Goal: Transaction & Acquisition: Purchase product/service

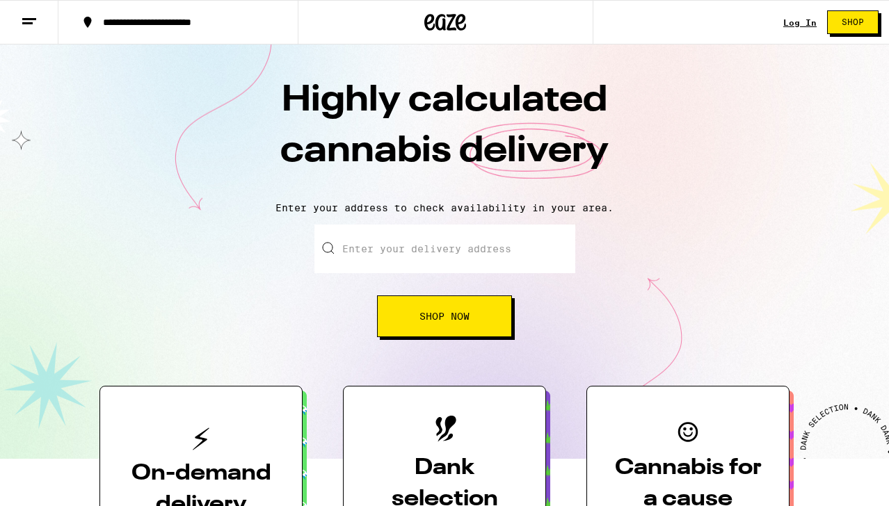
click at [420, 318] on span "Shop Now" at bounding box center [444, 317] width 50 height 10
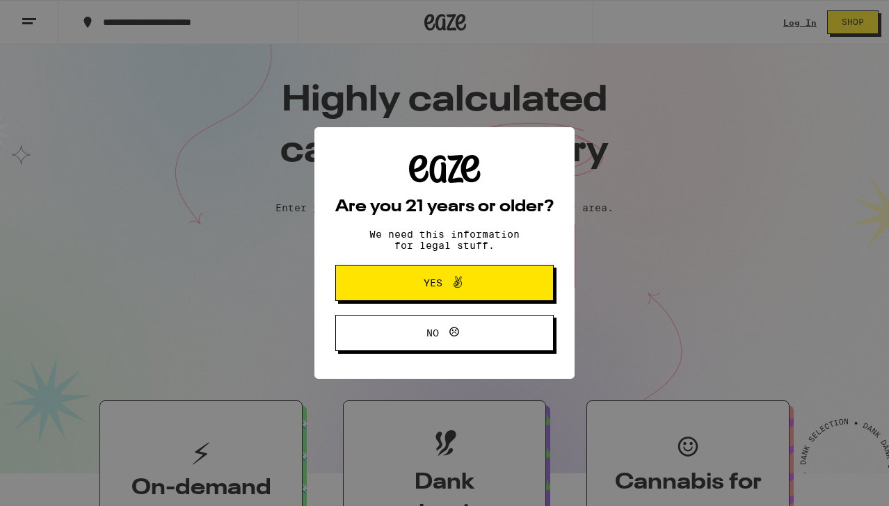
click at [800, 15] on div "Are you 21 years or older? We need this information for legal stuff. Yes No" at bounding box center [444, 253] width 889 height 506
click at [457, 283] on icon at bounding box center [457, 282] width 17 height 17
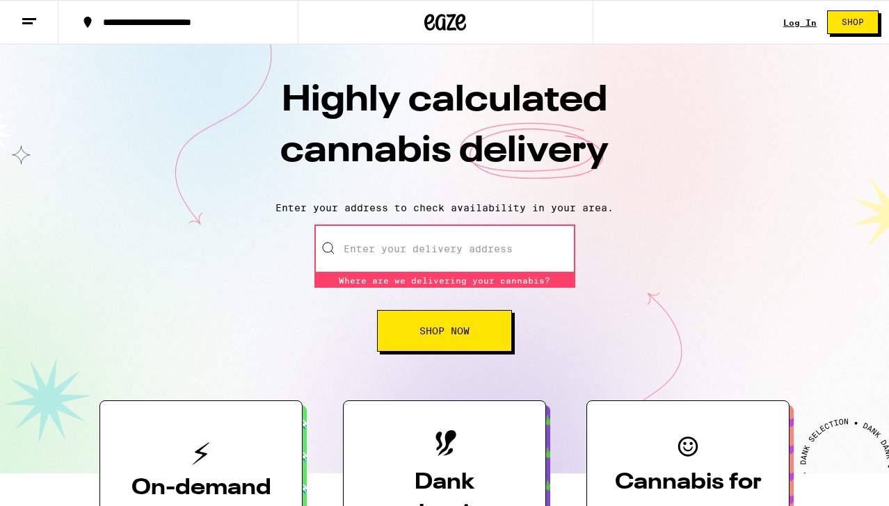
click at [803, 25] on link "Log In" at bounding box center [799, 22] width 33 height 9
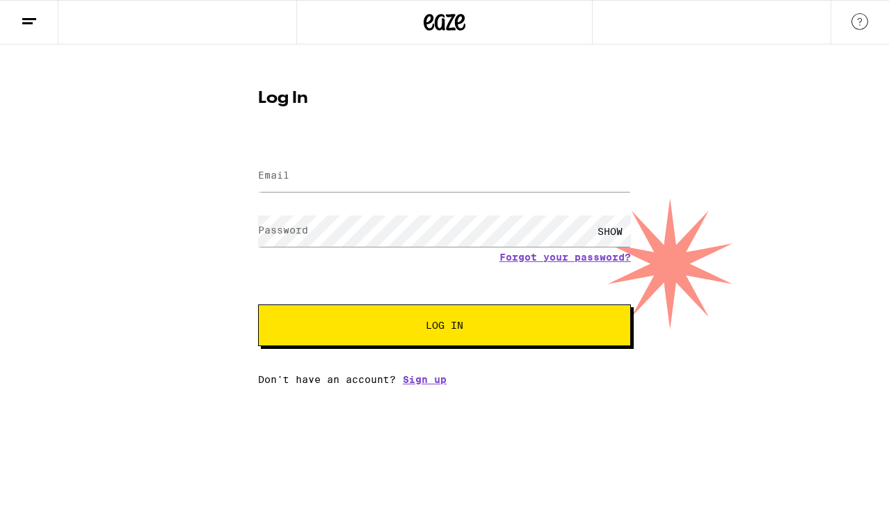
click at [326, 159] on div at bounding box center [444, 176] width 373 height 41
click at [323, 172] on input "Email" at bounding box center [444, 176] width 373 height 31
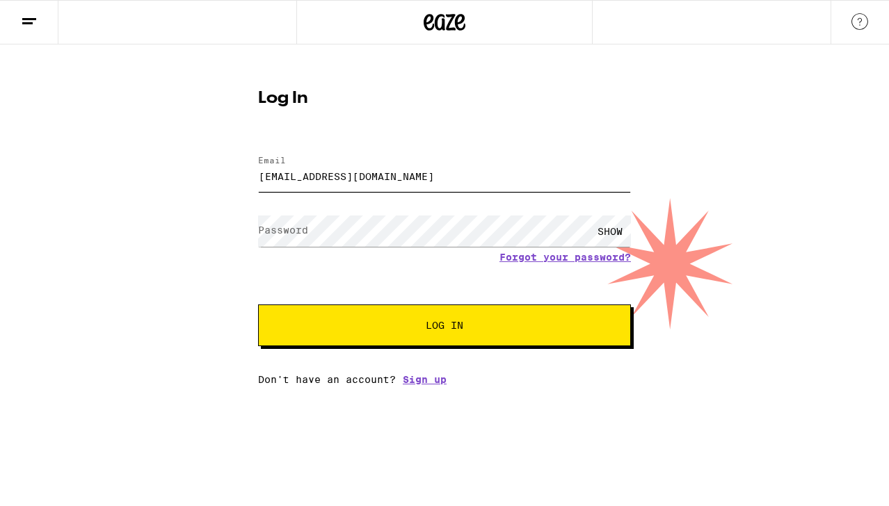
type input "[EMAIL_ADDRESS][DOMAIN_NAME]"
click at [298, 226] on label "Password" at bounding box center [283, 230] width 50 height 11
click at [258, 305] on button "Log In" at bounding box center [444, 326] width 373 height 42
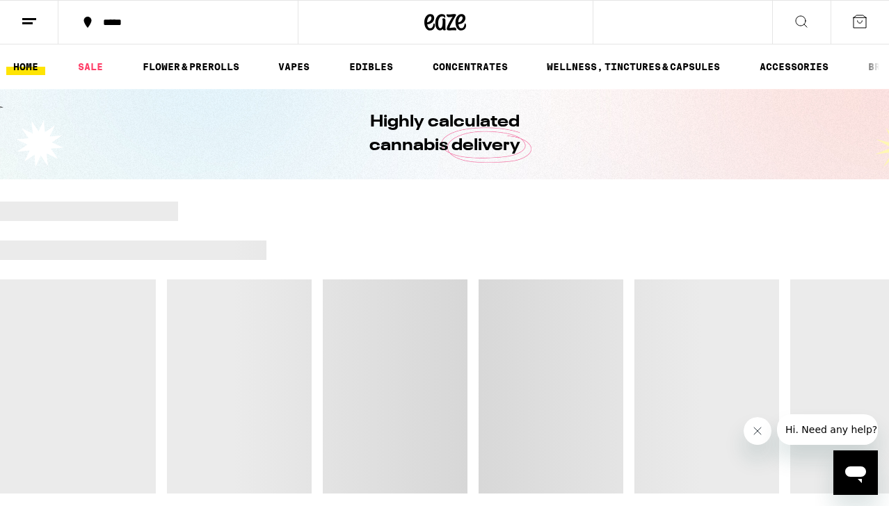
click at [28, 26] on icon at bounding box center [29, 21] width 17 height 17
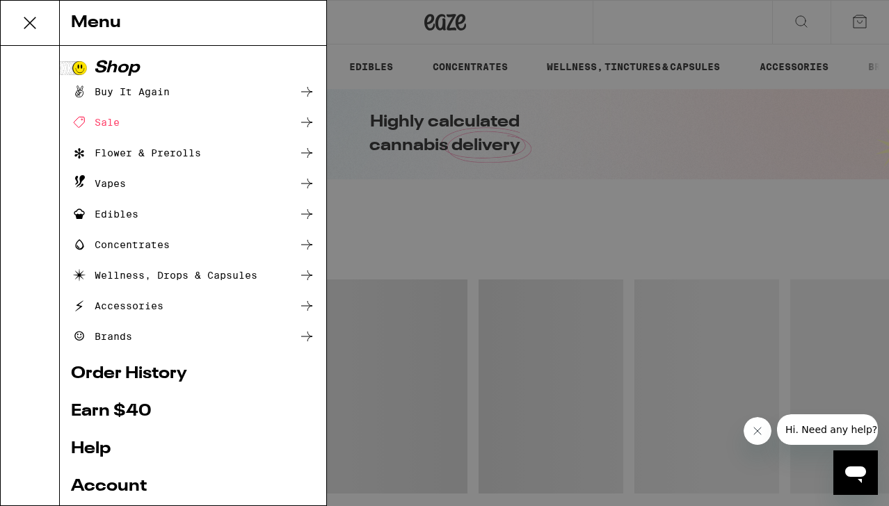
click at [125, 380] on link "Order History" at bounding box center [193, 374] width 244 height 17
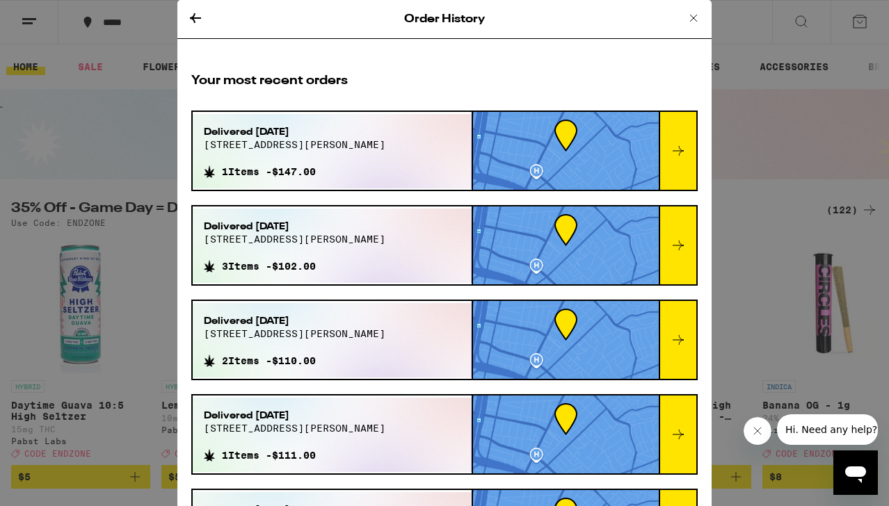
click at [693, 17] on icon at bounding box center [693, 18] width 7 height 7
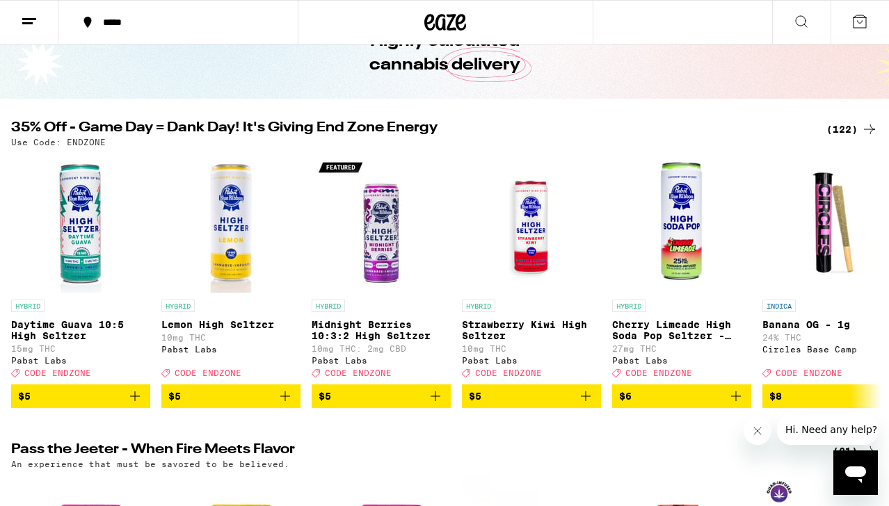
click at [842, 131] on div "(122)" at bounding box center [851, 129] width 51 height 17
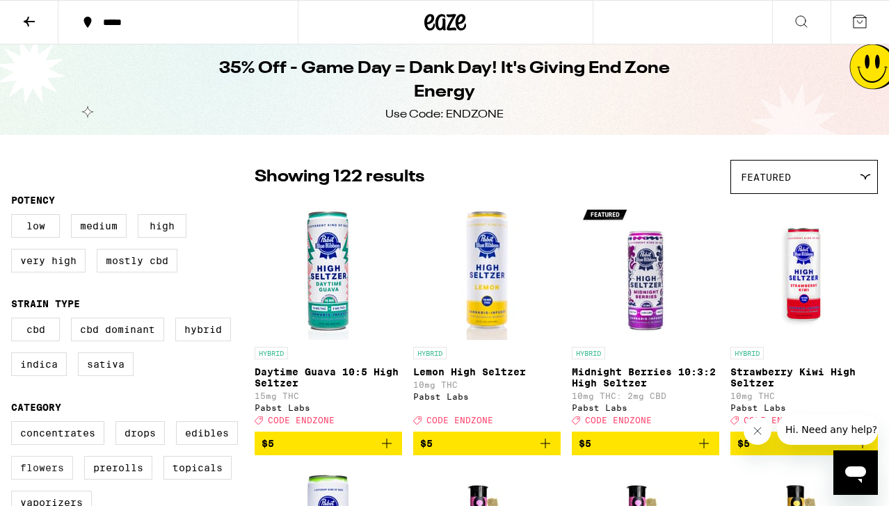
click at [50, 476] on label "Flowers" at bounding box center [42, 468] width 62 height 24
click at [15, 424] on input "Flowers" at bounding box center [14, 424] width 1 height 1
checkbox input "true"
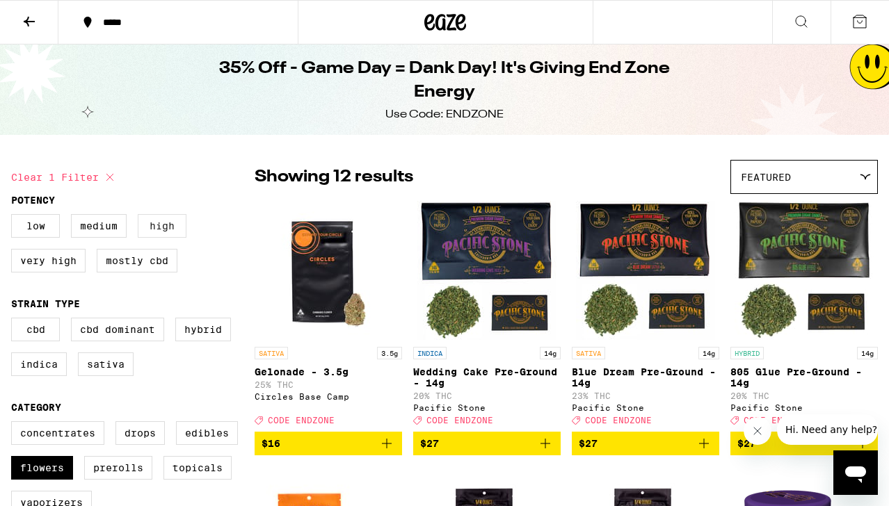
click at [179, 227] on label "High" at bounding box center [162, 226] width 49 height 24
click at [15, 217] on input "High" at bounding box center [14, 216] width 1 height 1
checkbox input "true"
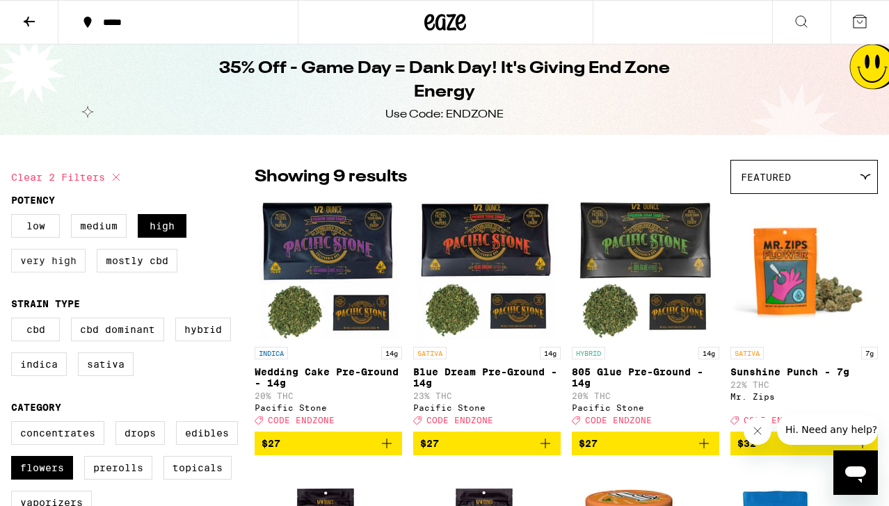
click at [69, 269] on label "Very High" at bounding box center [48, 261] width 74 height 24
click at [15, 217] on input "Very High" at bounding box center [14, 216] width 1 height 1
checkbox input "true"
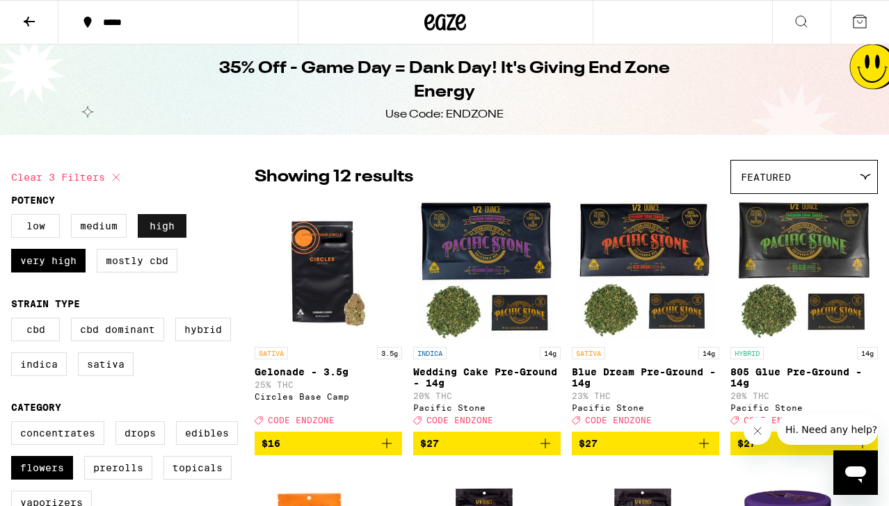
click at [167, 223] on label "High" at bounding box center [162, 226] width 49 height 24
click at [15, 217] on input "High" at bounding box center [14, 216] width 1 height 1
checkbox input "false"
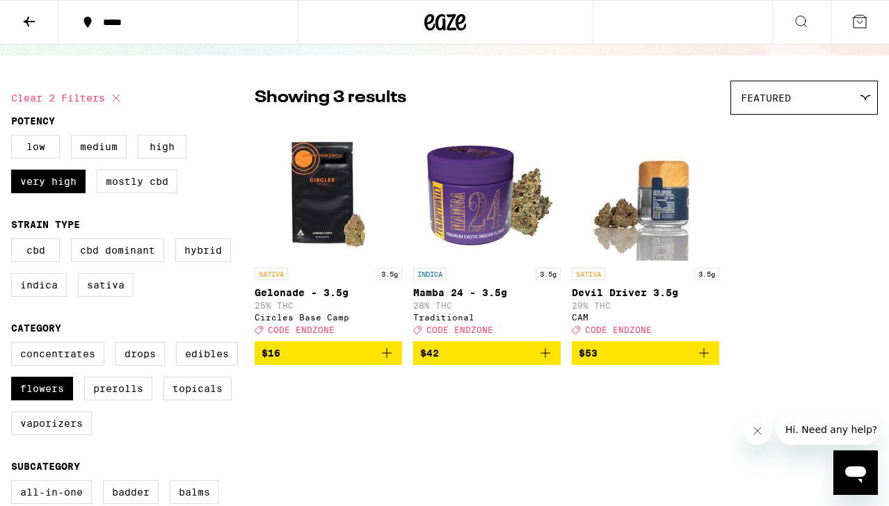
scroll to position [82, 0]
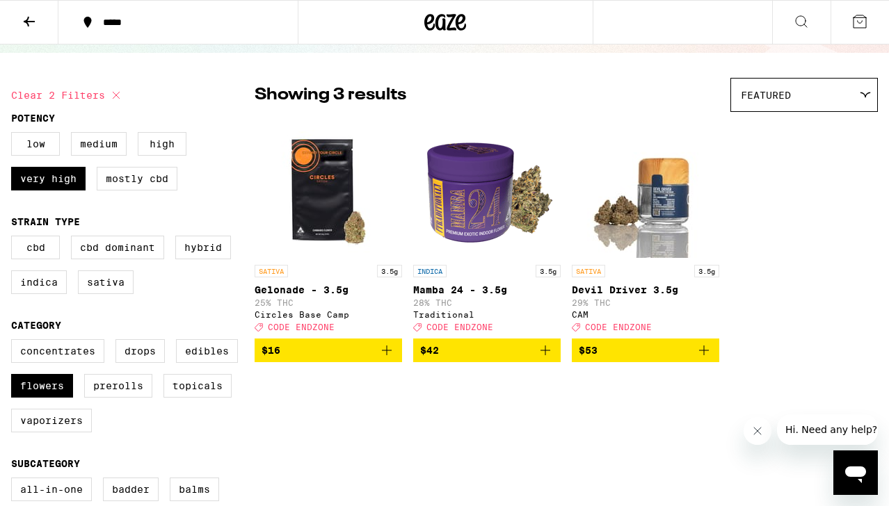
click at [26, 31] on button at bounding box center [29, 23] width 58 height 44
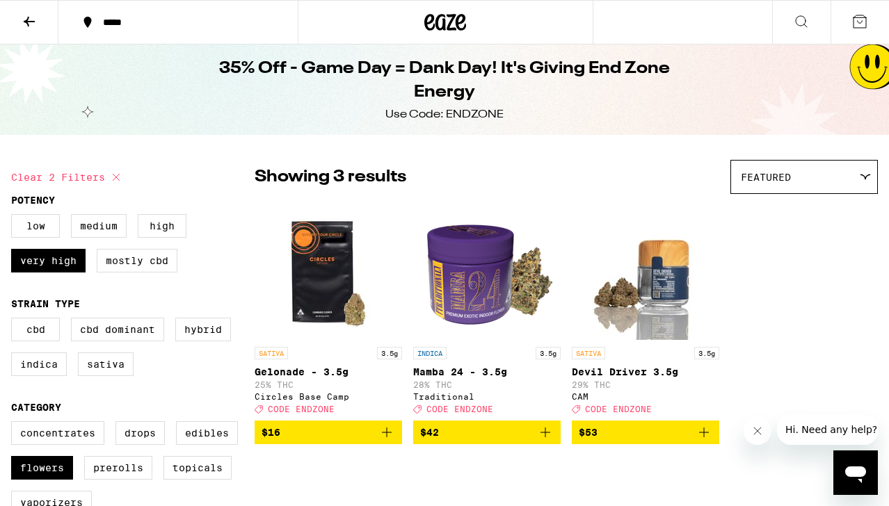
click at [119, 177] on icon at bounding box center [116, 177] width 17 height 17
checkbox input "false"
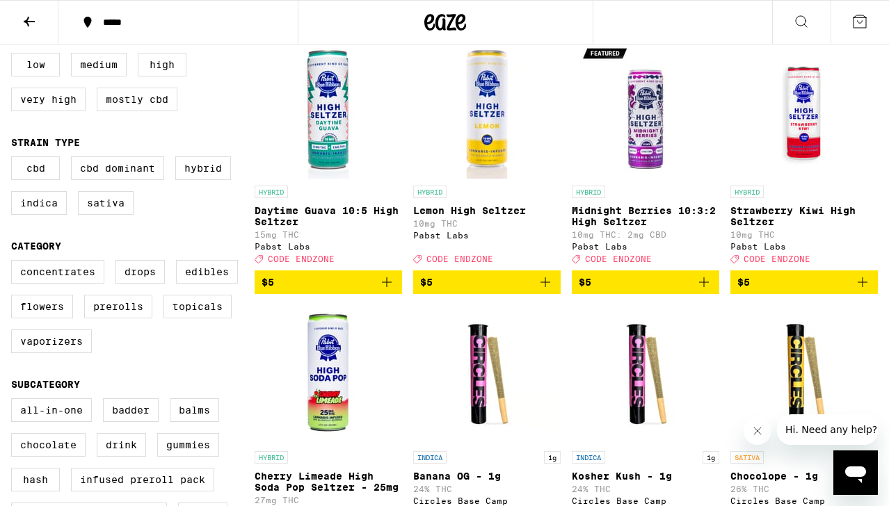
scroll to position [176, 0]
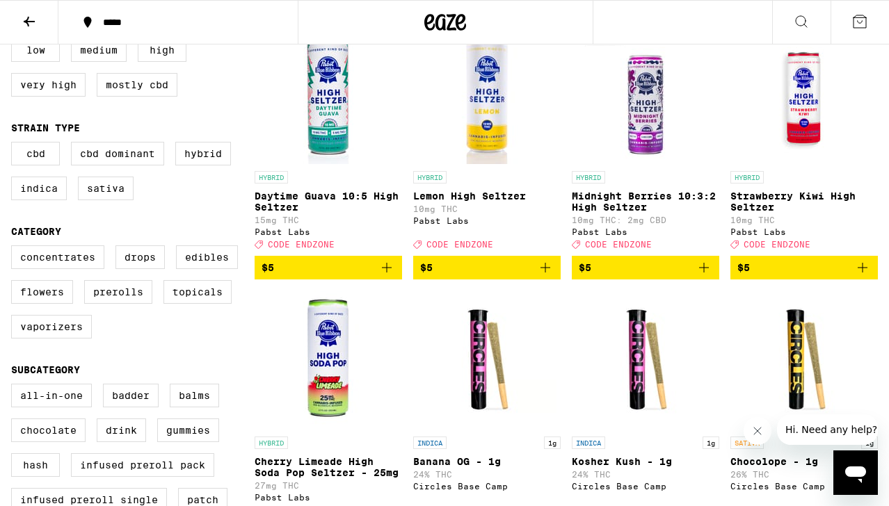
click at [77, 310] on div "Concentrates Drops Edibles Flowers Prerolls Topicals Vaporizers" at bounding box center [132, 298] width 243 height 104
click at [67, 304] on label "Flowers" at bounding box center [42, 292] width 62 height 24
click at [15, 248] on input "Flowers" at bounding box center [14, 248] width 1 height 1
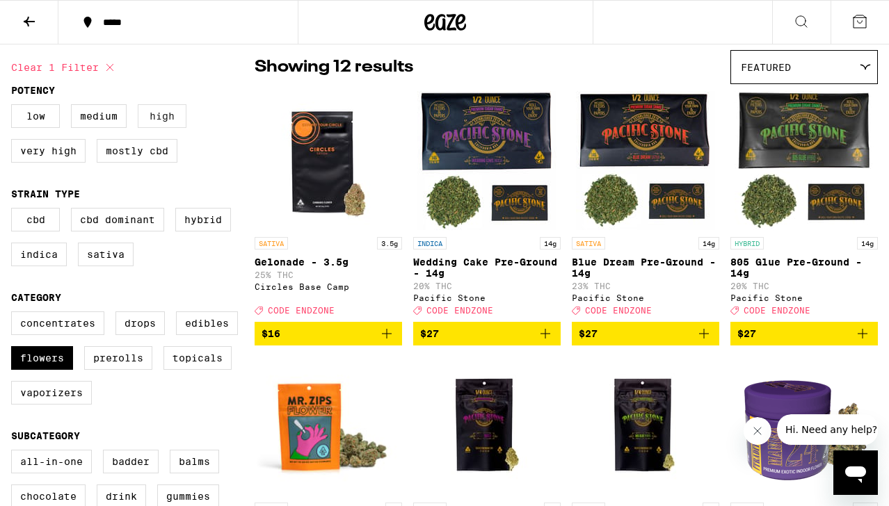
scroll to position [222, 0]
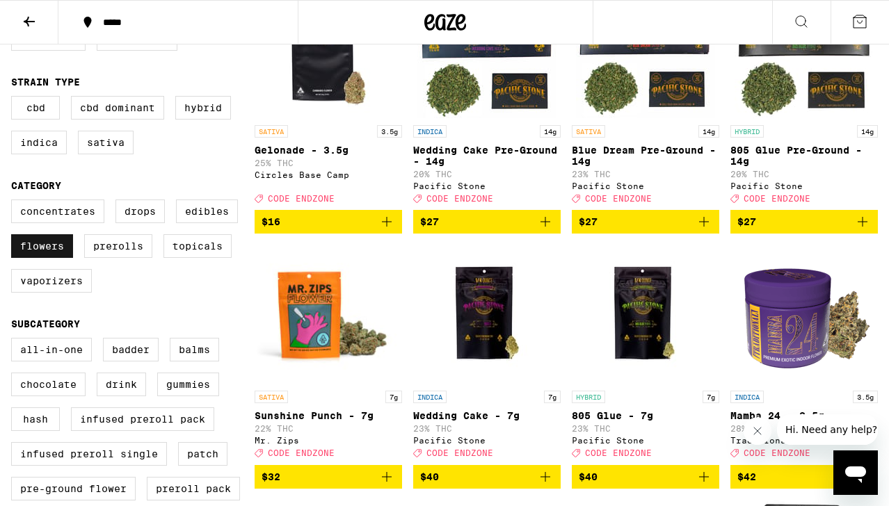
click at [59, 258] on label "Flowers" at bounding box center [42, 246] width 62 height 24
click at [15, 202] on input "Flowers" at bounding box center [14, 202] width 1 height 1
checkbox input "false"
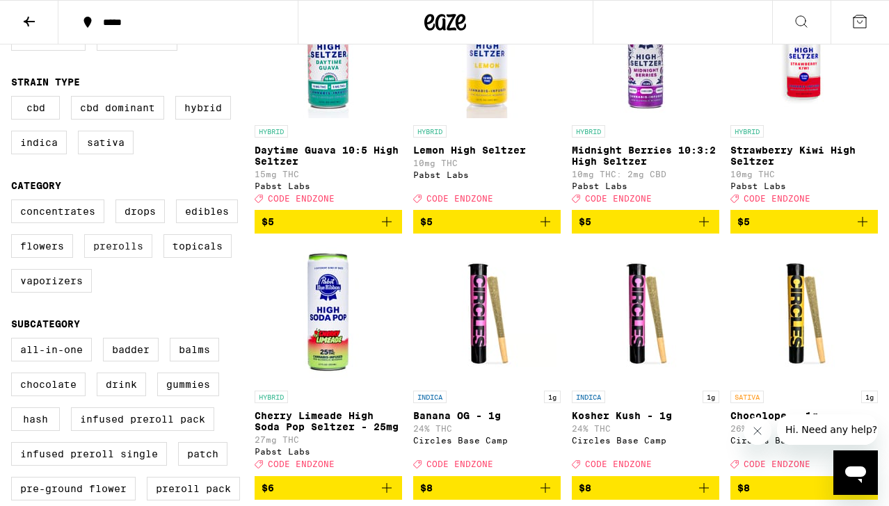
click at [142, 258] on label "Prerolls" at bounding box center [118, 246] width 68 height 24
click at [15, 202] on input "Prerolls" at bounding box center [14, 202] width 1 height 1
checkbox input "true"
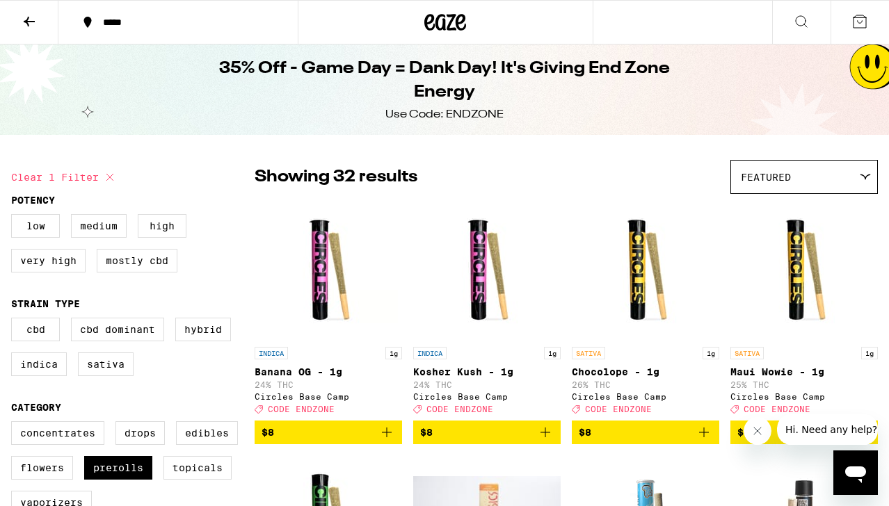
click at [30, 25] on icon at bounding box center [29, 21] width 17 height 17
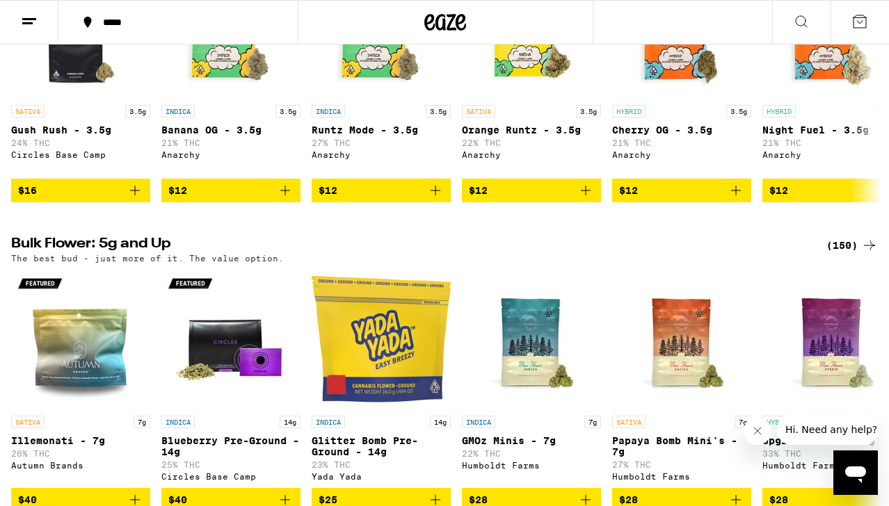
scroll to position [1716, 0]
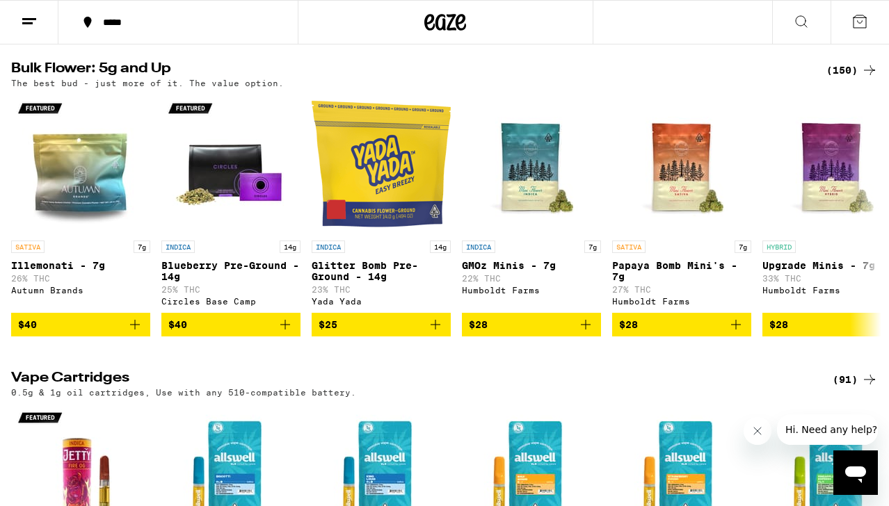
click at [833, 79] on div "(150)" at bounding box center [851, 70] width 51 height 17
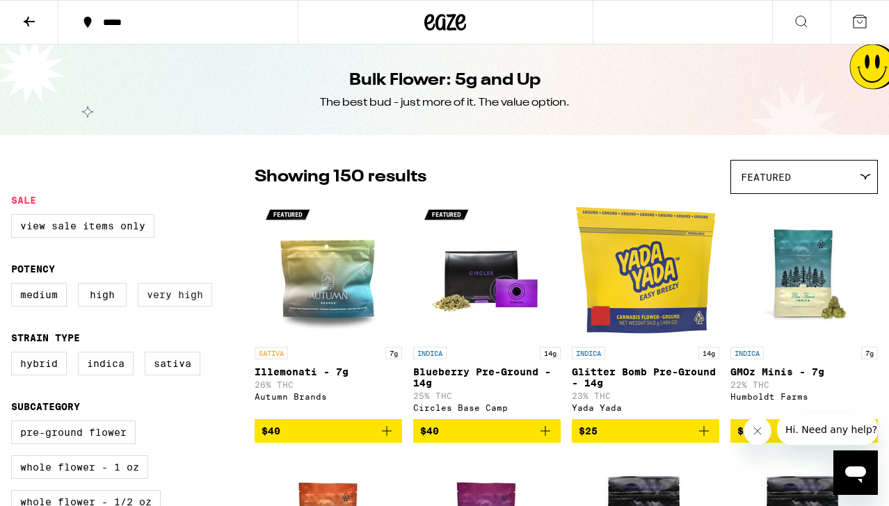
click at [175, 297] on label "Very High" at bounding box center [175, 295] width 74 height 24
click at [15, 286] on input "Very High" at bounding box center [14, 285] width 1 height 1
checkbox input "true"
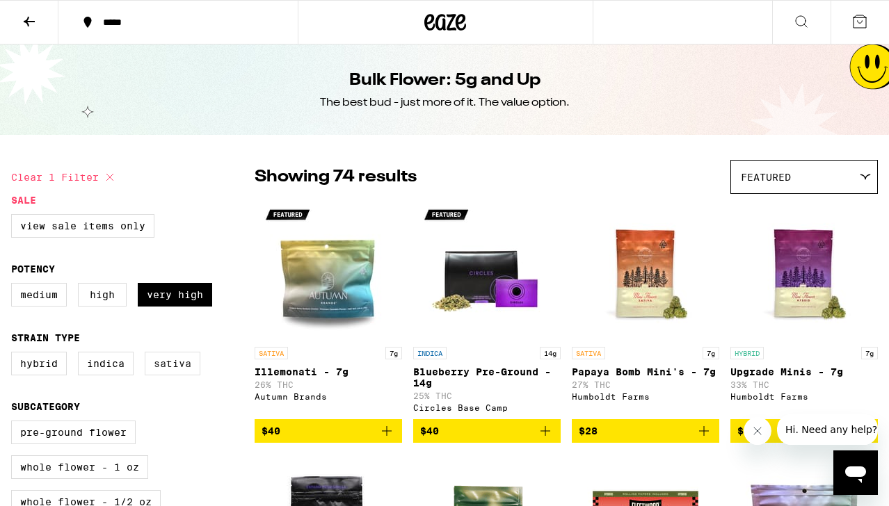
click at [167, 371] on label "Sativa" at bounding box center [173, 364] width 56 height 24
click at [15, 355] on input "Sativa" at bounding box center [14, 354] width 1 height 1
checkbox input "true"
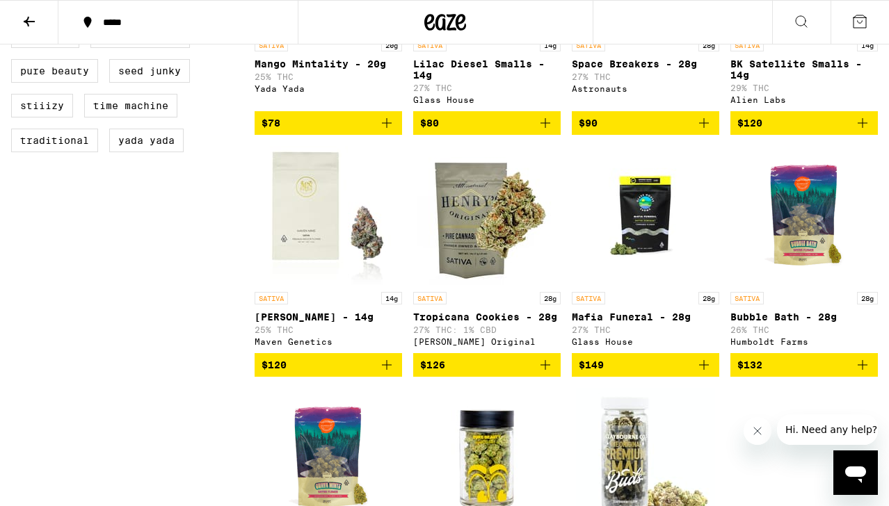
scroll to position [876, 0]
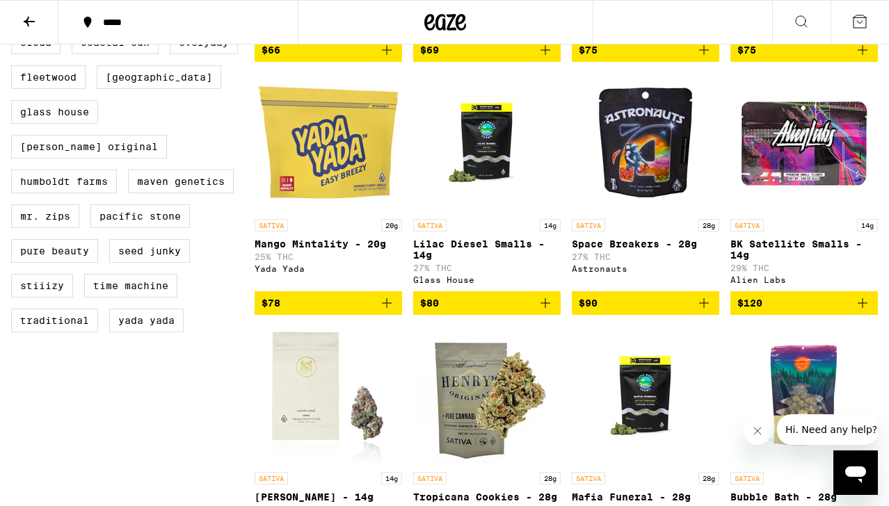
click at [461, 197] on img "Open page for Lilac Diesel Smalls - 14g from Glass House" at bounding box center [486, 142] width 139 height 139
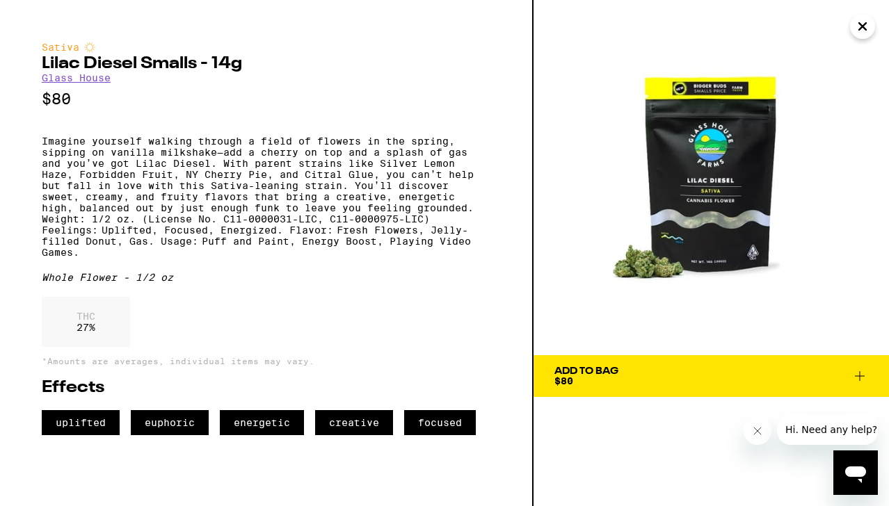
click at [858, 27] on icon "Close" at bounding box center [862, 26] width 17 height 21
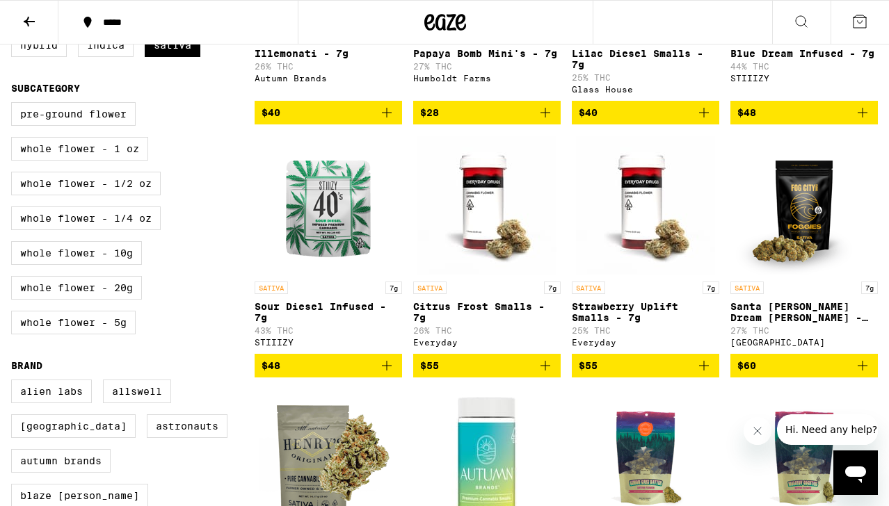
scroll to position [298, 0]
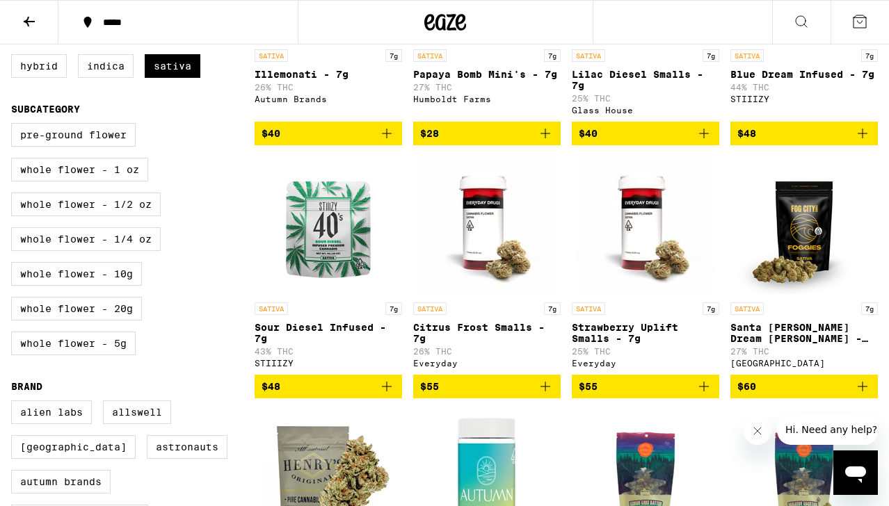
click at [498, 267] on img "Open page for Citrus Frost Smalls - 7g from Everyday" at bounding box center [486, 226] width 139 height 139
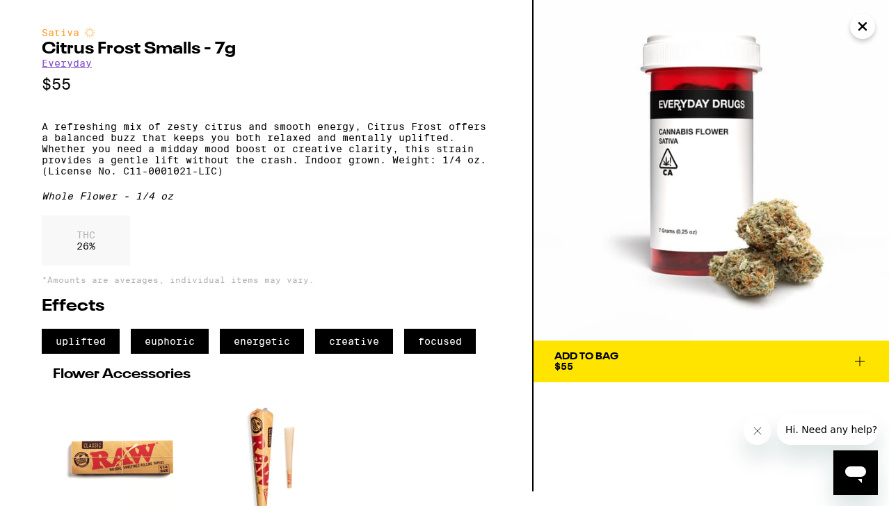
scroll to position [15, 0]
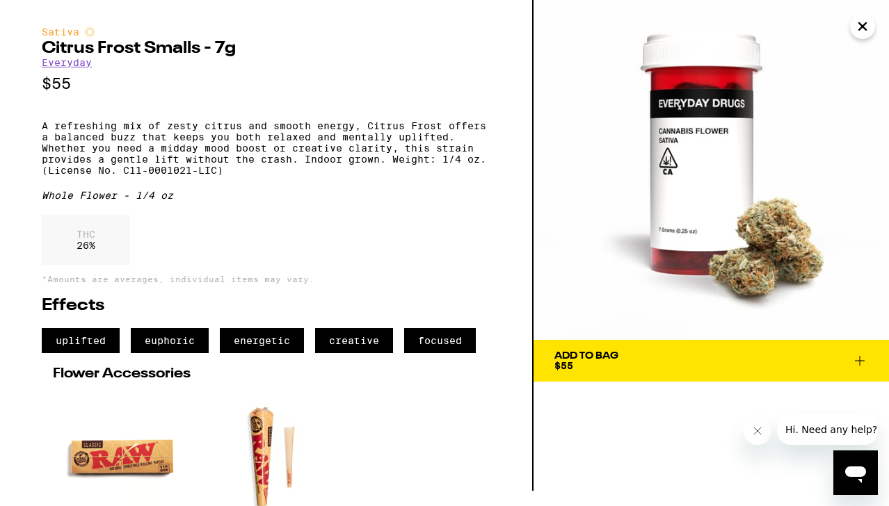
click at [586, 361] on div "Add To Bag" at bounding box center [586, 356] width 64 height 10
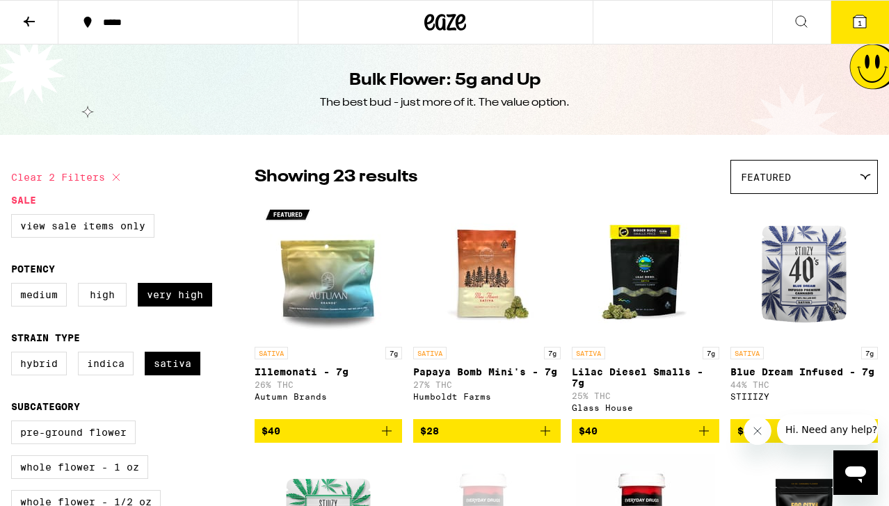
click at [858, 31] on button "1" at bounding box center [860, 22] width 58 height 43
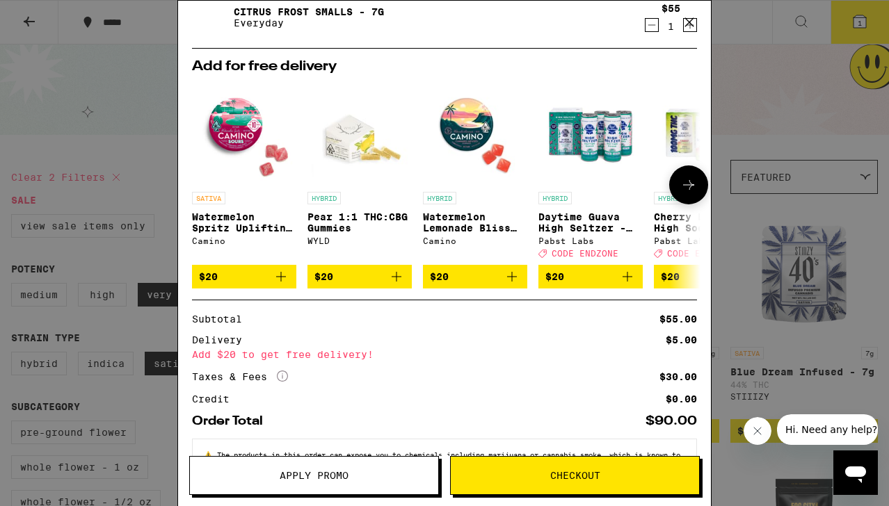
scroll to position [56, 0]
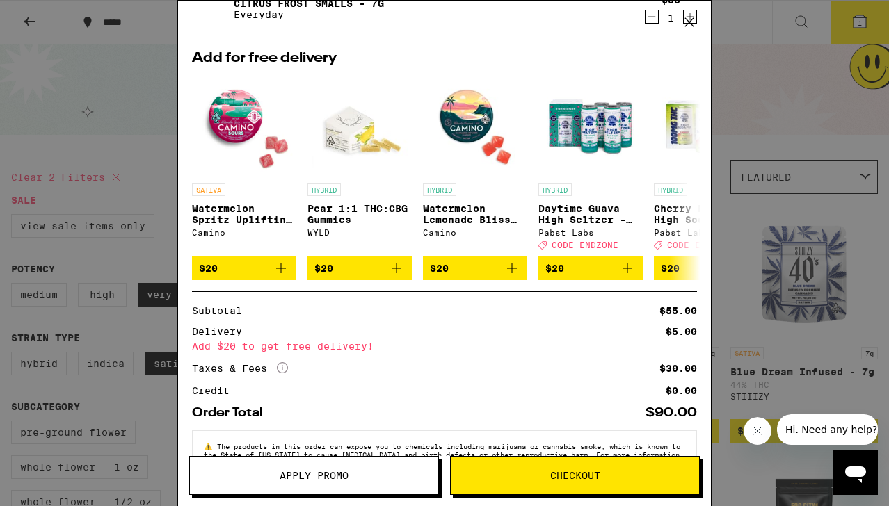
click at [688, 25] on icon at bounding box center [689, 22] width 21 height 21
